Goal: Task Accomplishment & Management: Use online tool/utility

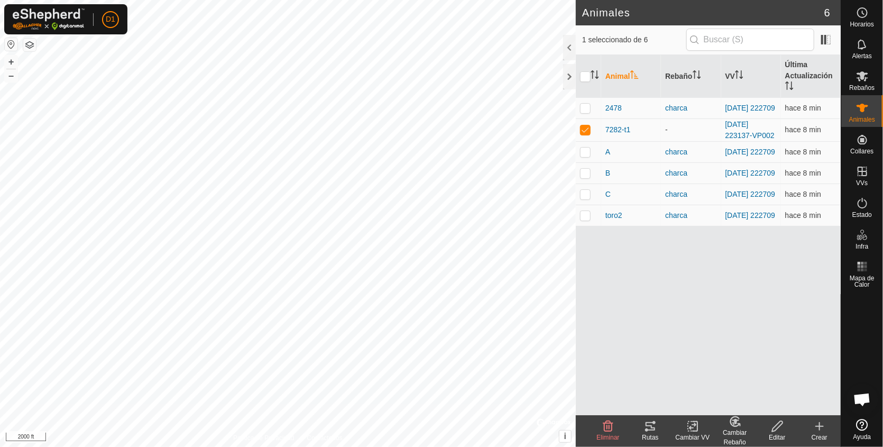
click at [645, 422] on icon at bounding box center [650, 426] width 13 height 13
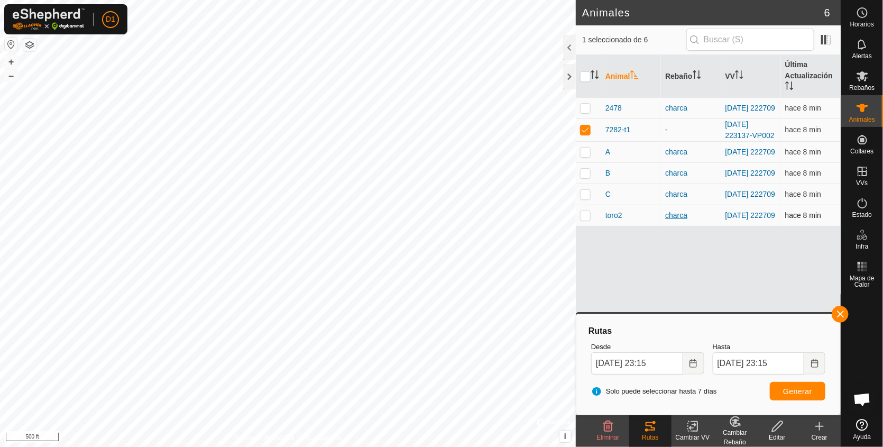
click at [702, 226] on div "Animales 6 1 seleccionado de 6 Animal Rebaño VV Última Actualización 2478 charc…" at bounding box center [420, 223] width 841 height 447
click at [838, 312] on button "button" at bounding box center [840, 314] width 17 height 17
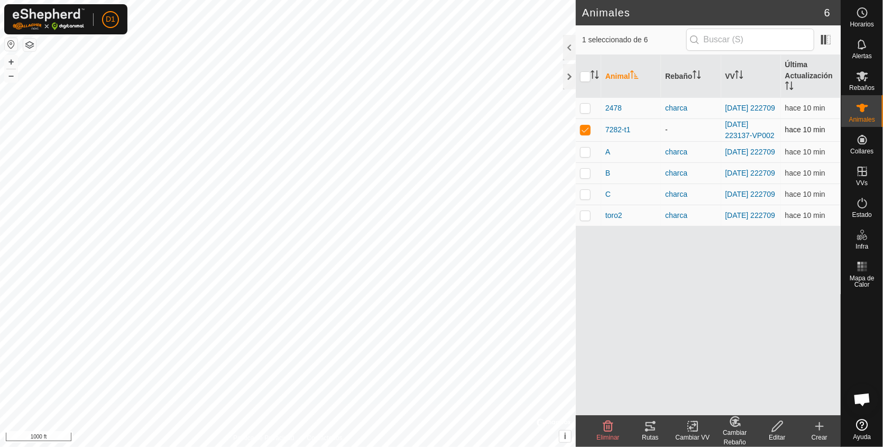
click at [585, 134] on p-checkbox at bounding box center [585, 129] width 11 height 8
checkbox input "false"
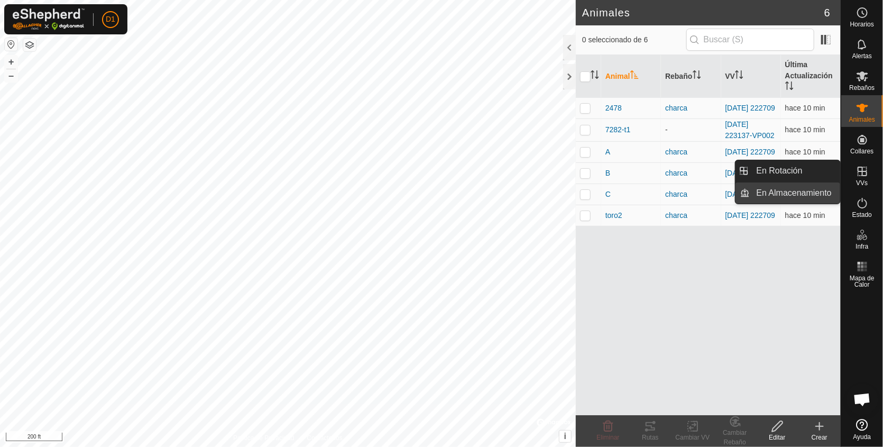
click at [793, 194] on link "En Almacenamiento" at bounding box center [795, 192] width 90 height 21
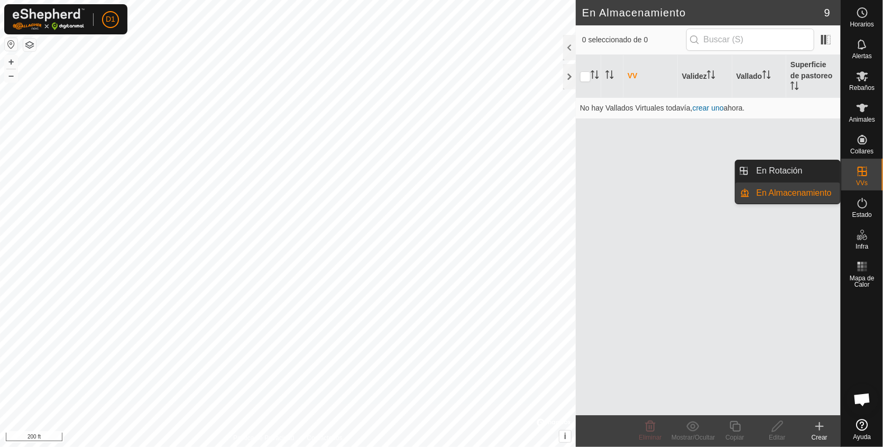
click at [788, 192] on link "En Almacenamiento" at bounding box center [795, 192] width 90 height 21
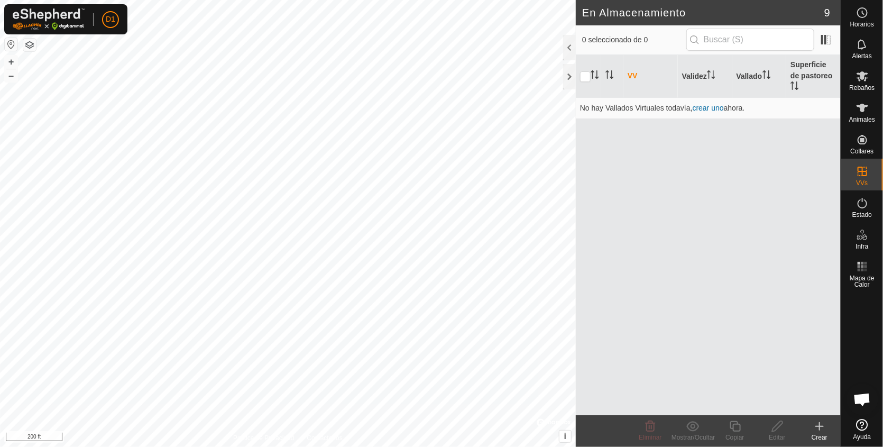
click at [818, 427] on icon at bounding box center [819, 426] width 13 height 13
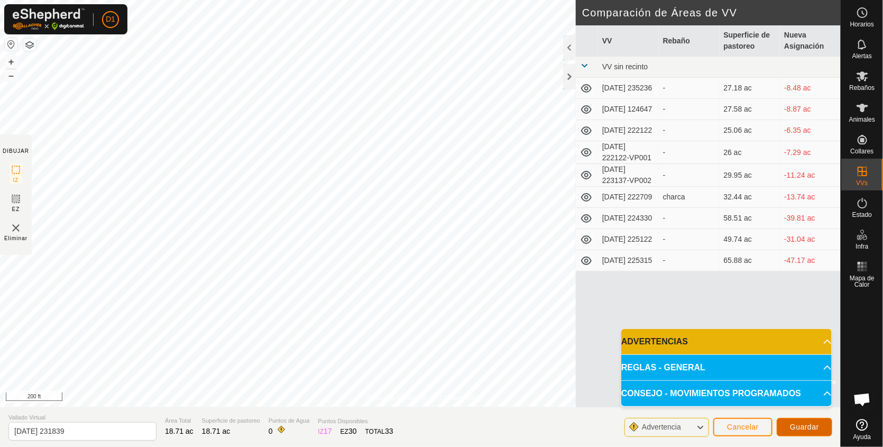
click at [811, 425] on span "Guardar" at bounding box center [804, 426] width 29 height 8
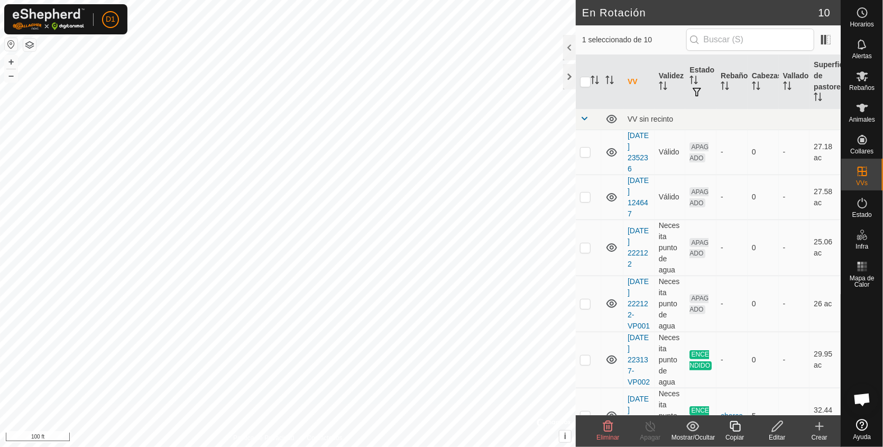
checkbox input "false"
click at [335, 446] on html "D1 Horarios Alertas Rebaños Animales Collares VVs Estado Infra Mapa de Calor Ay…" at bounding box center [441, 223] width 883 height 447
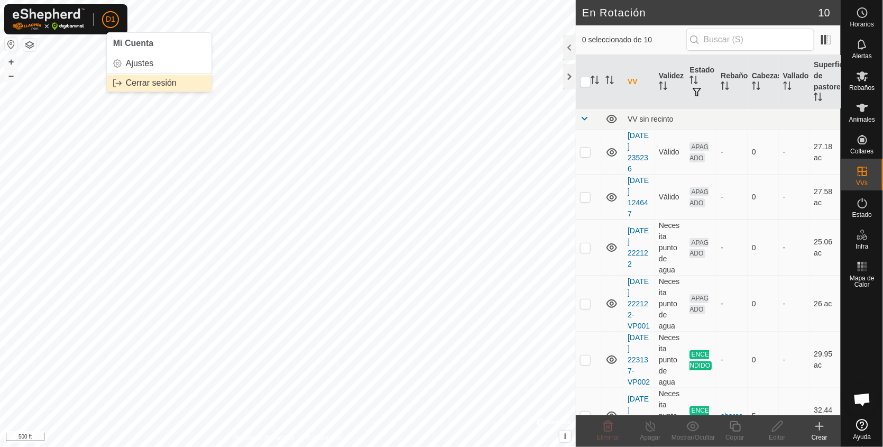
click at [129, 81] on link "Cerrar sesión" at bounding box center [159, 83] width 105 height 17
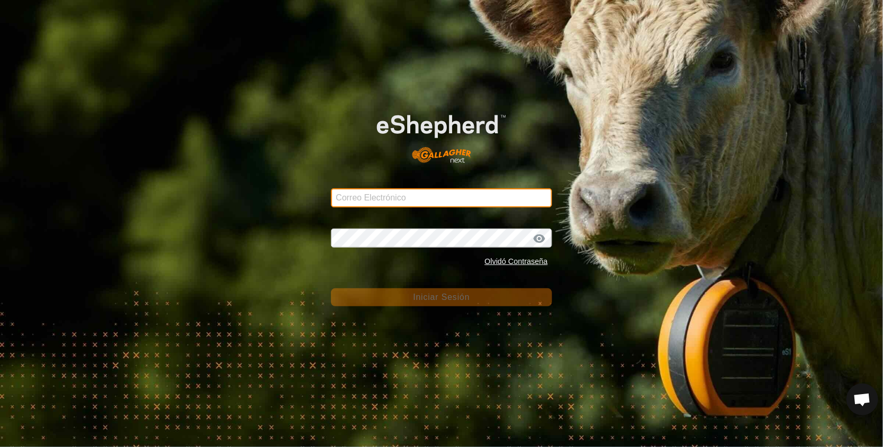
type input "[PERSON_NAME][EMAIL_ADDRESS][DOMAIN_NAME]"
